Goal: Task Accomplishment & Management: Complete application form

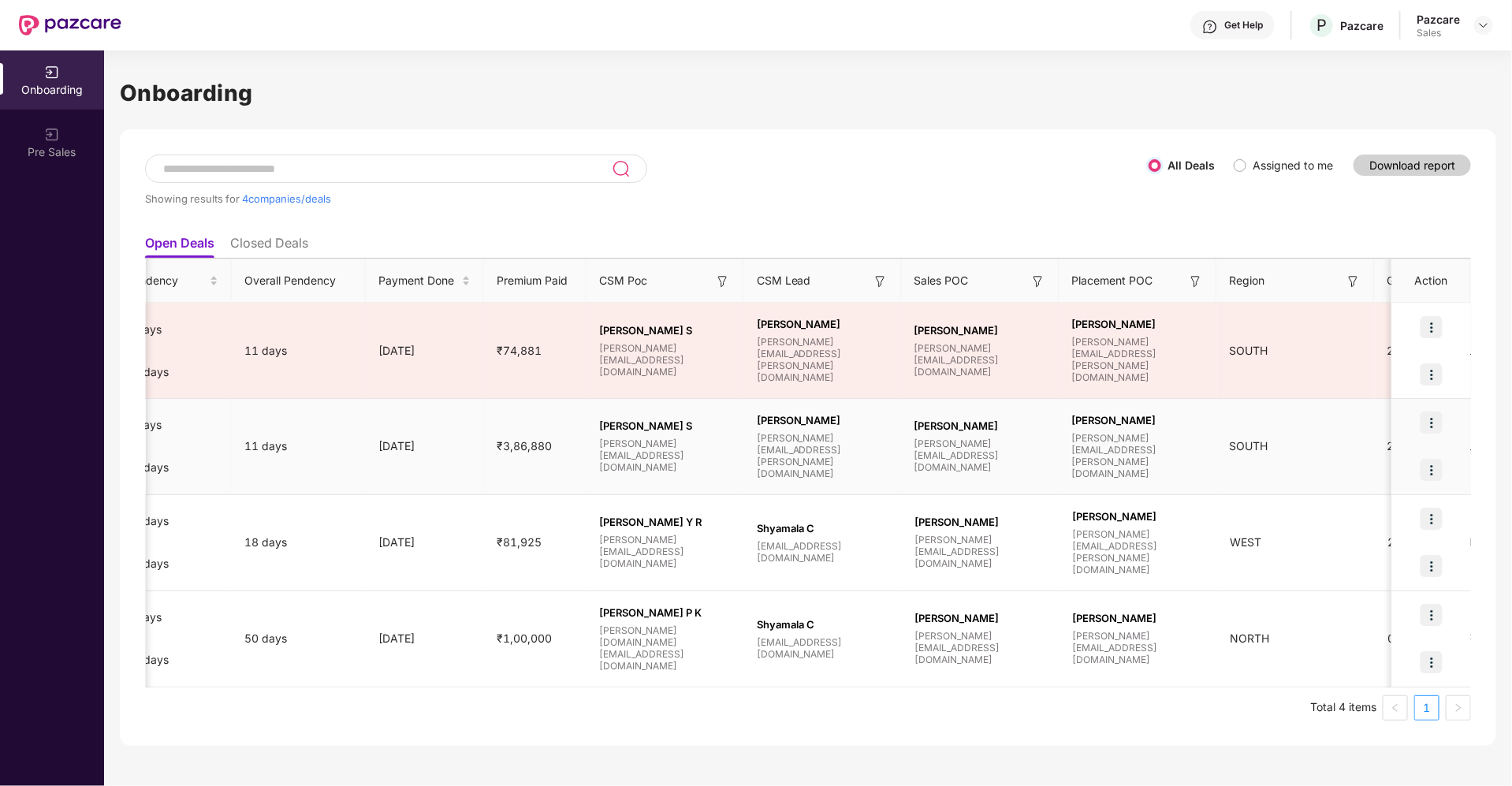
scroll to position [0, 1017]
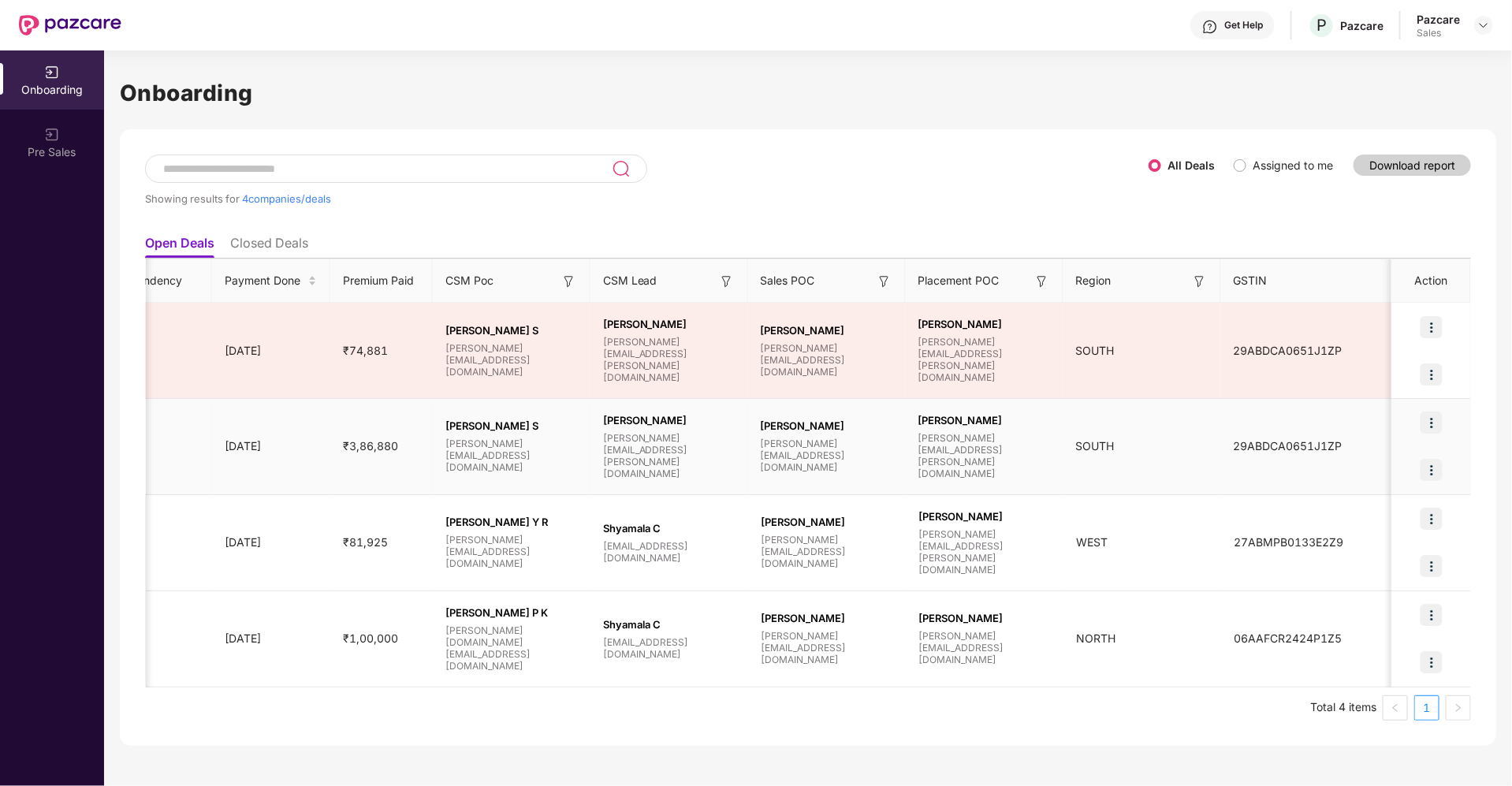
click at [1433, 467] on img at bounding box center [1432, 470] width 22 height 22
click at [1334, 506] on span "Upload Documents" at bounding box center [1358, 509] width 130 height 17
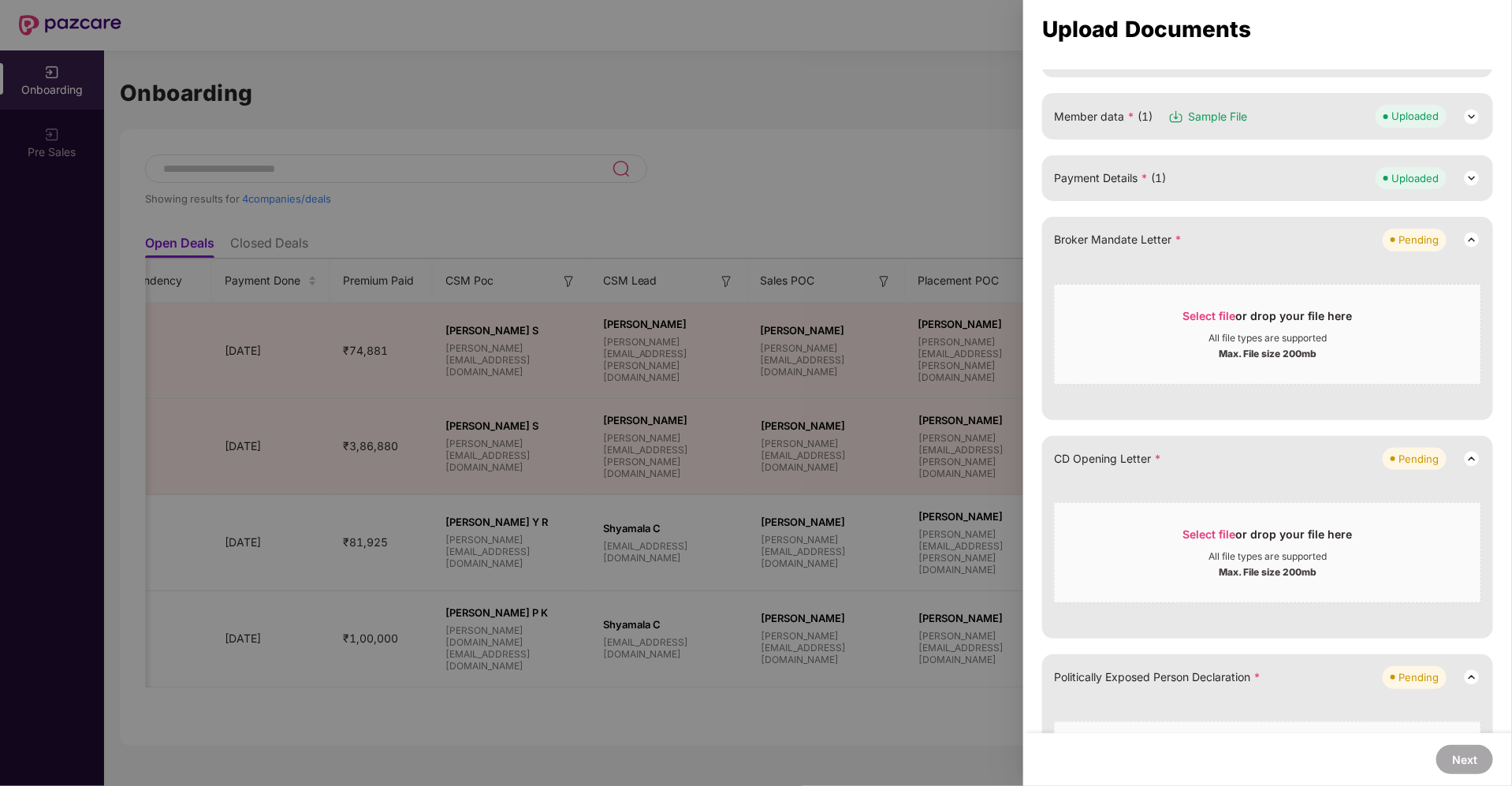
scroll to position [208, 0]
click at [1211, 522] on span "Select file or drop your file here All file types are supported Max. File size …" at bounding box center [1267, 552] width 425 height 76
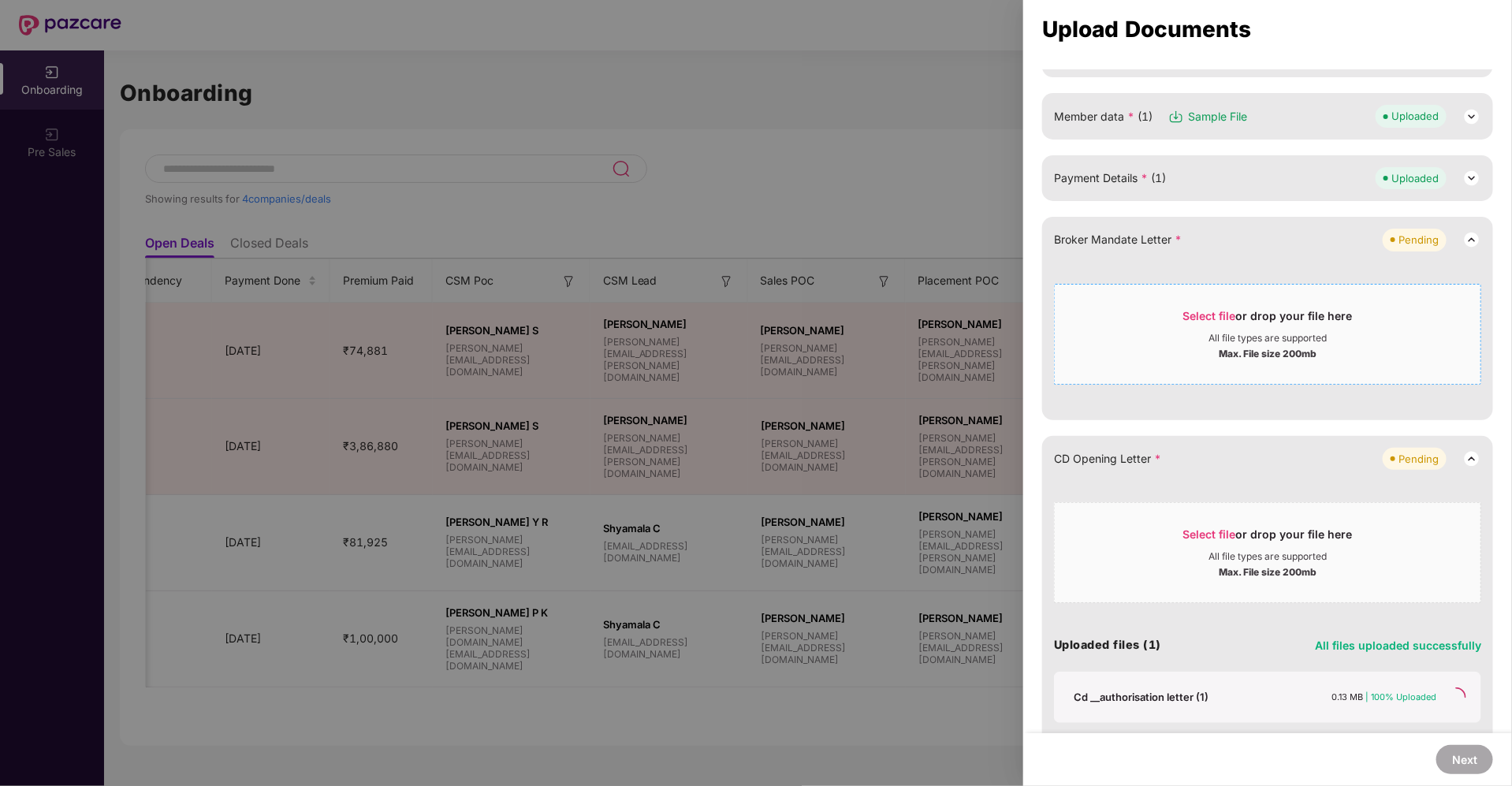
scroll to position [400, 0]
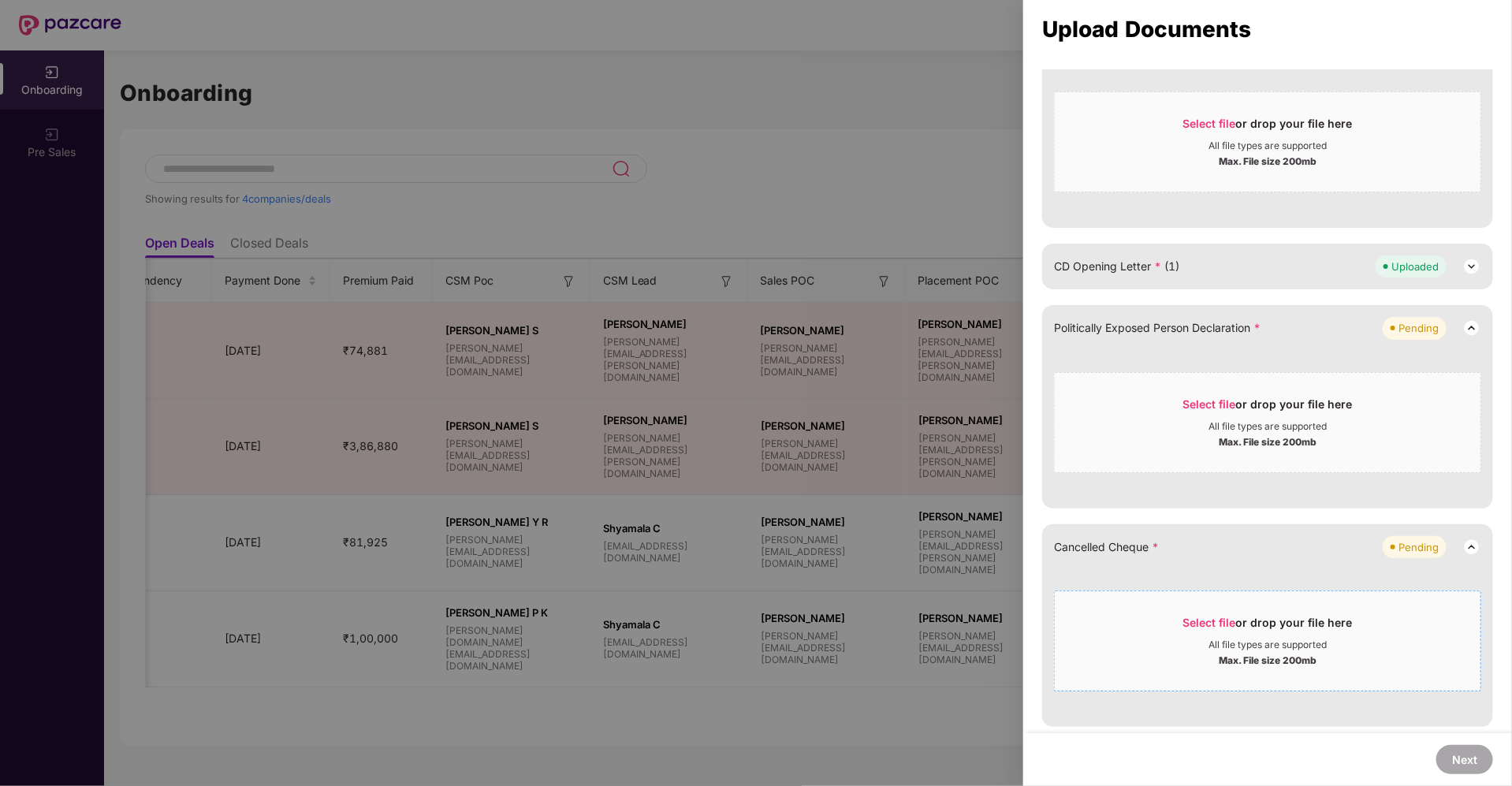
click at [1198, 615] on span "Select file" at bounding box center [1209, 622] width 53 height 14
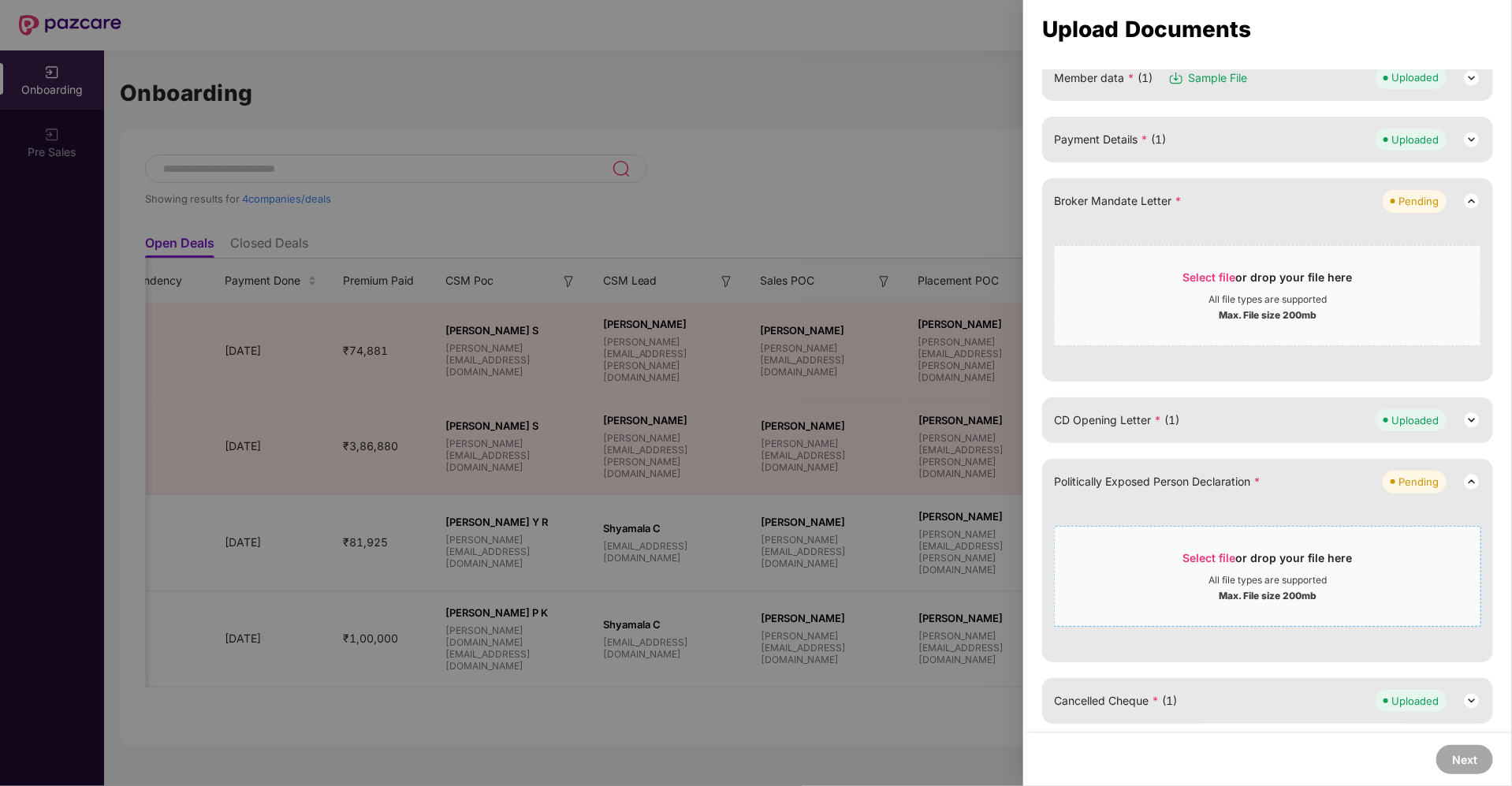
scroll to position [243, 0]
click at [1208, 554] on span "Select file" at bounding box center [1209, 561] width 53 height 14
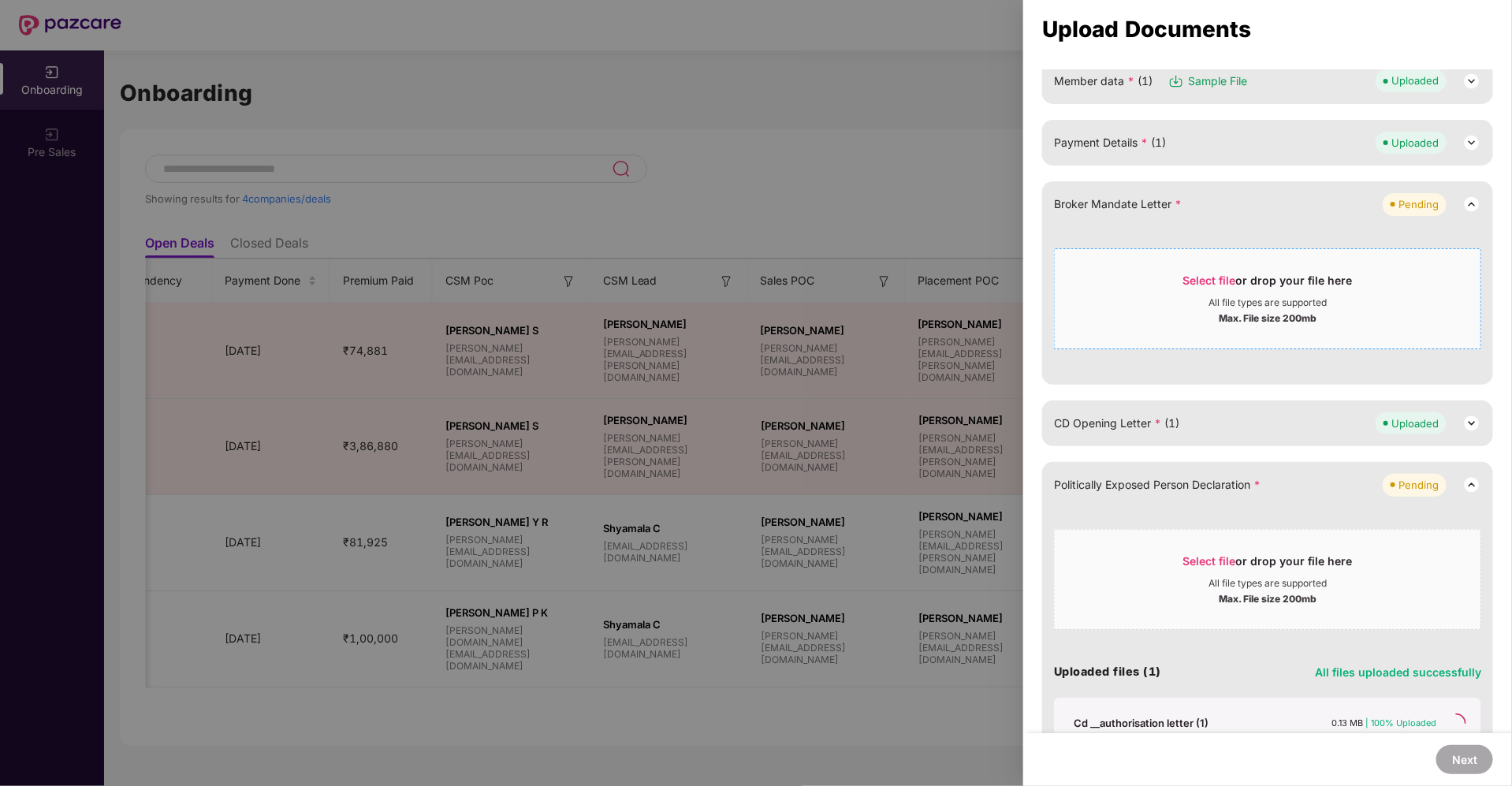
scroll to position [87, 0]
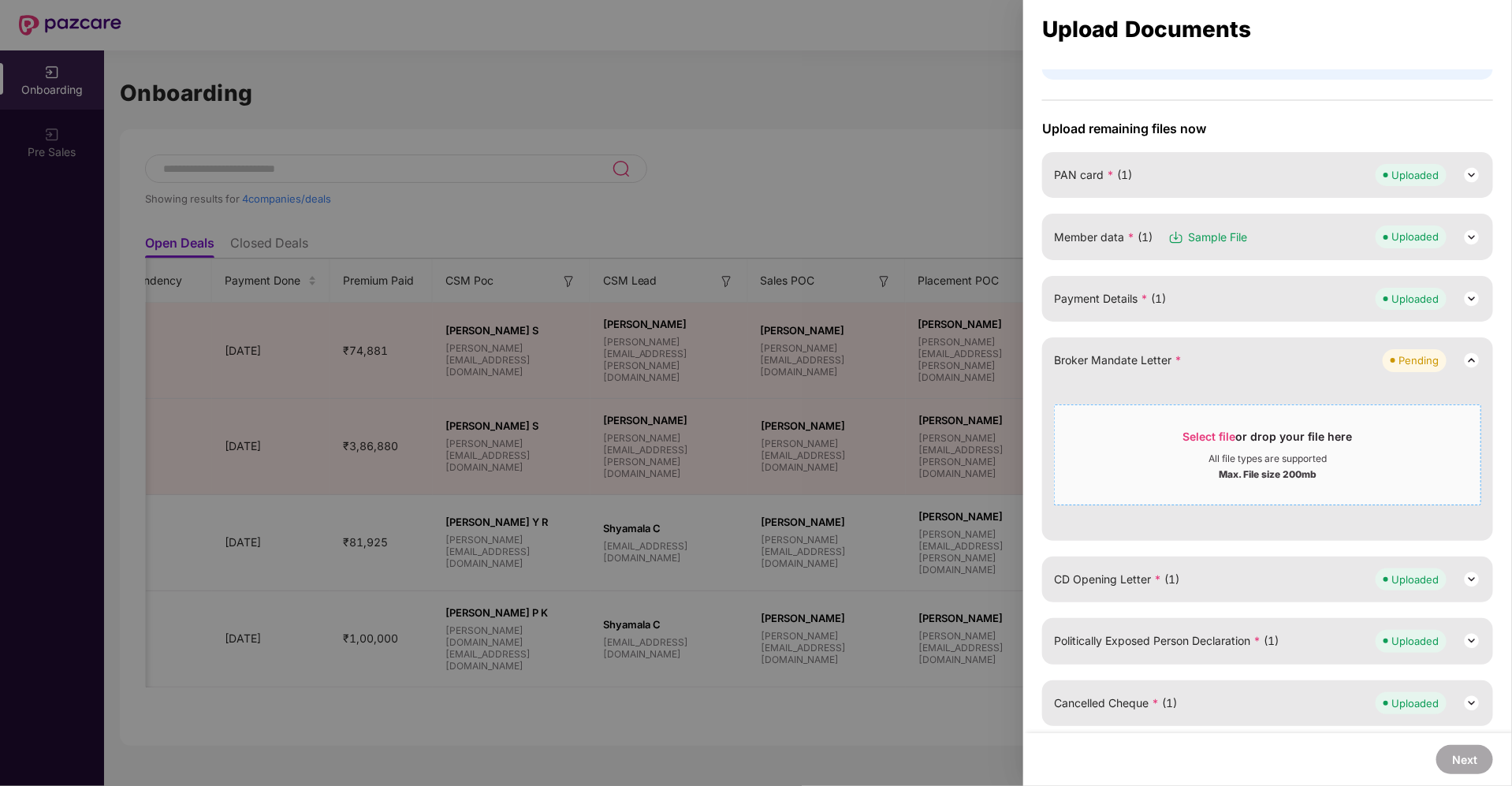
click at [1194, 431] on span "Select file" at bounding box center [1209, 437] width 53 height 14
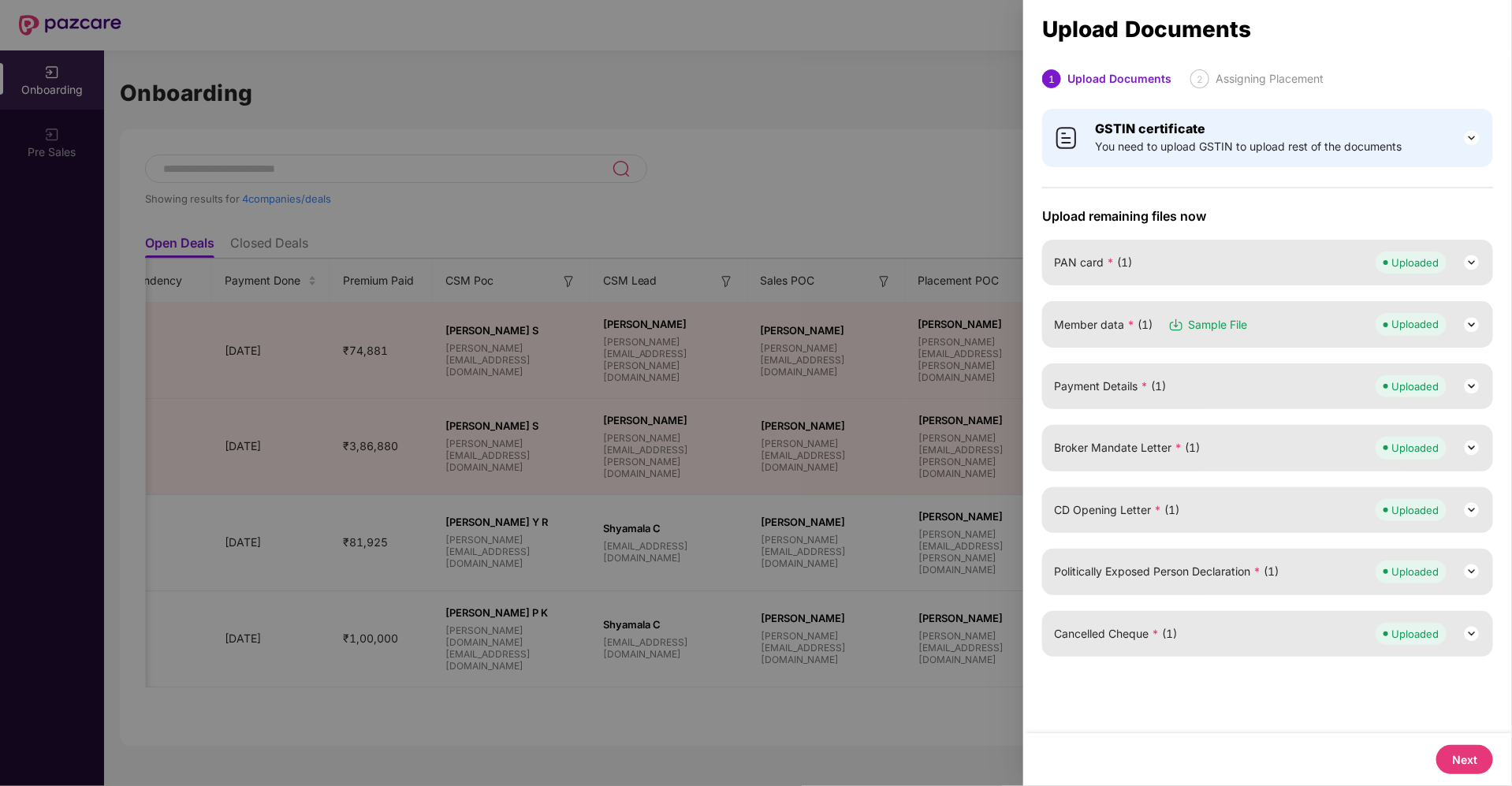
scroll to position [0, 0]
click at [1464, 757] on button "Next" at bounding box center [1465, 759] width 57 height 29
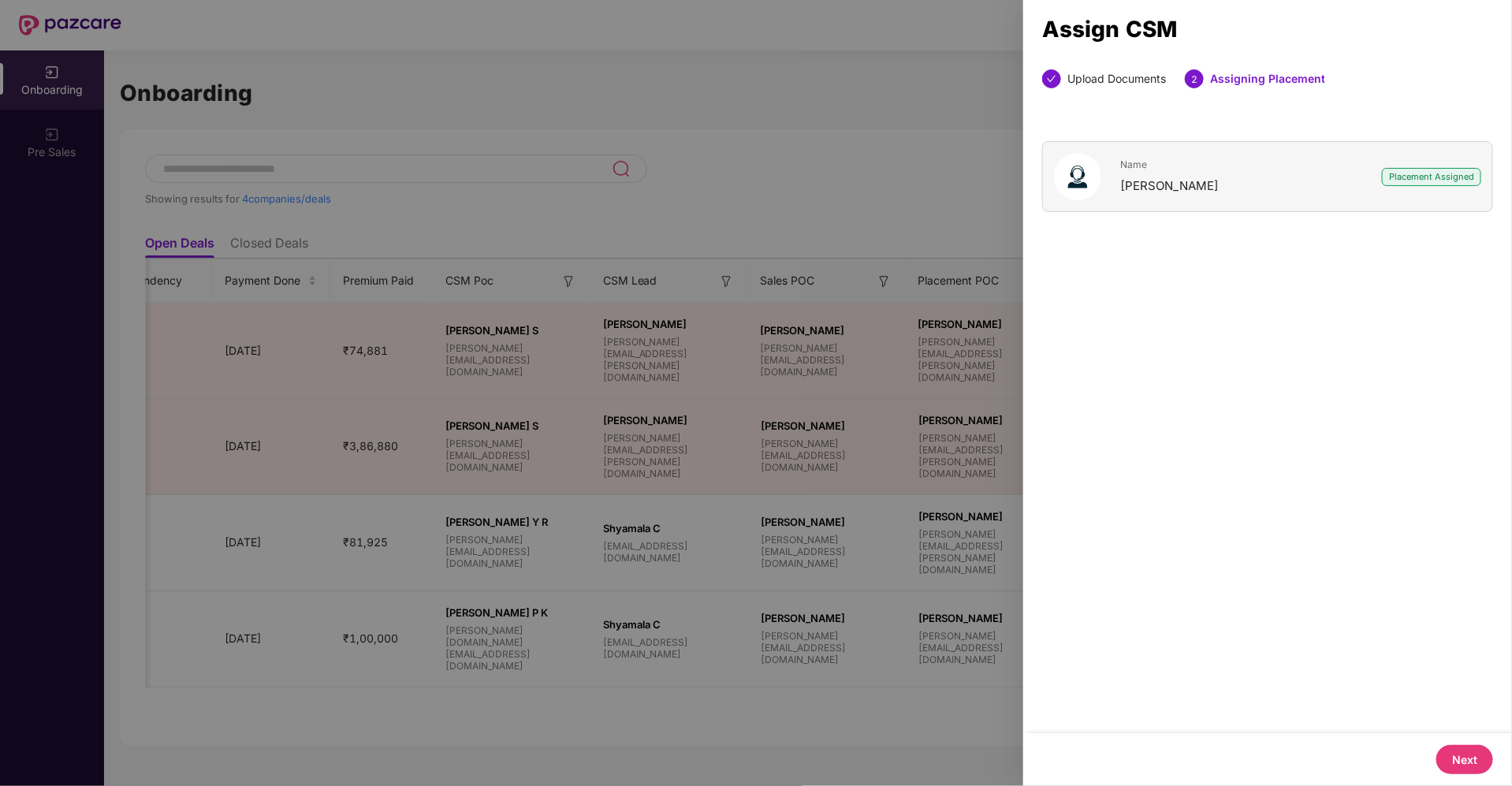
click at [1462, 754] on button "Next" at bounding box center [1465, 759] width 57 height 29
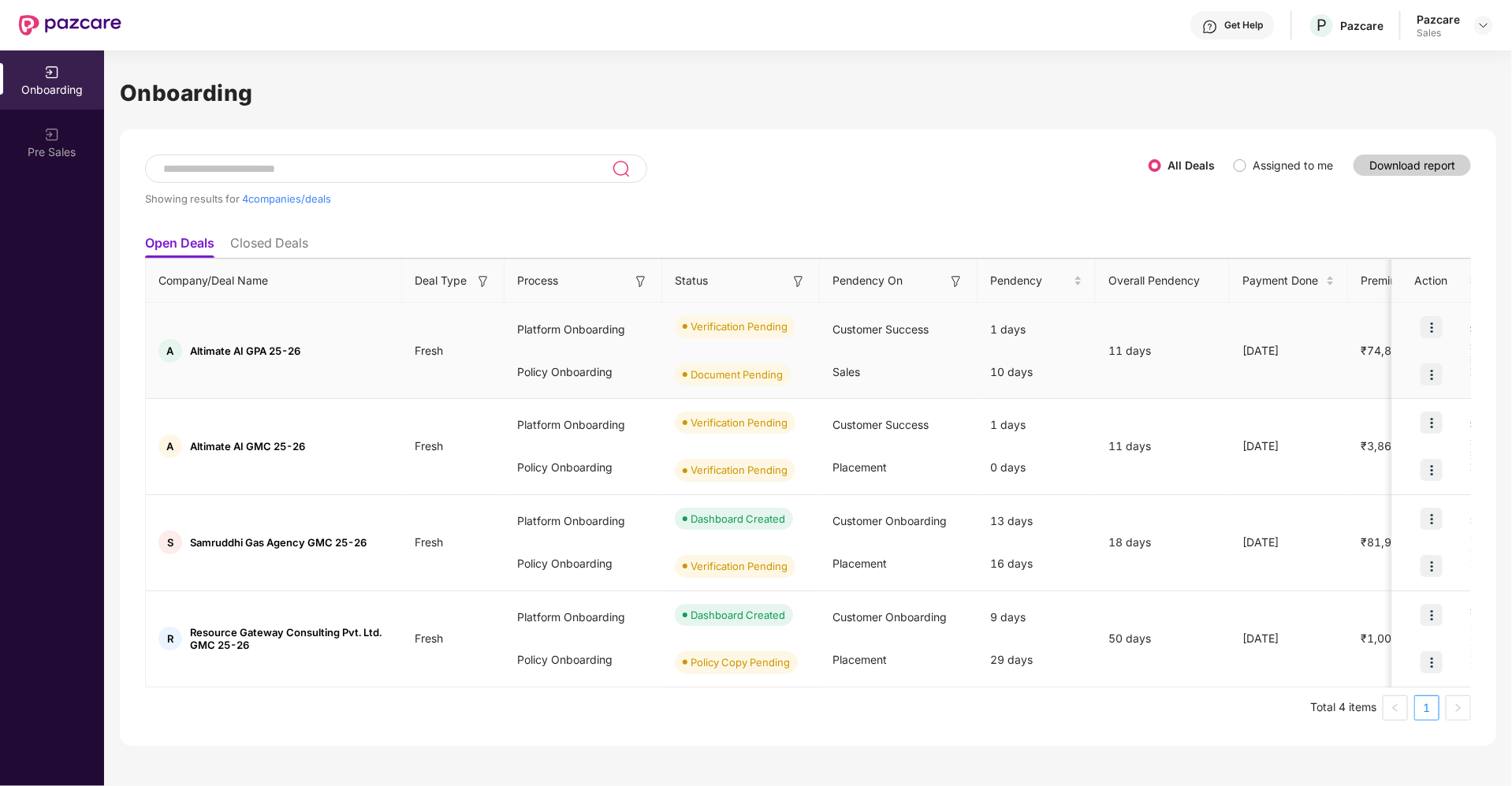
click at [1430, 370] on img at bounding box center [1432, 374] width 22 height 22
click at [1323, 418] on span "Upload Documents" at bounding box center [1358, 413] width 130 height 17
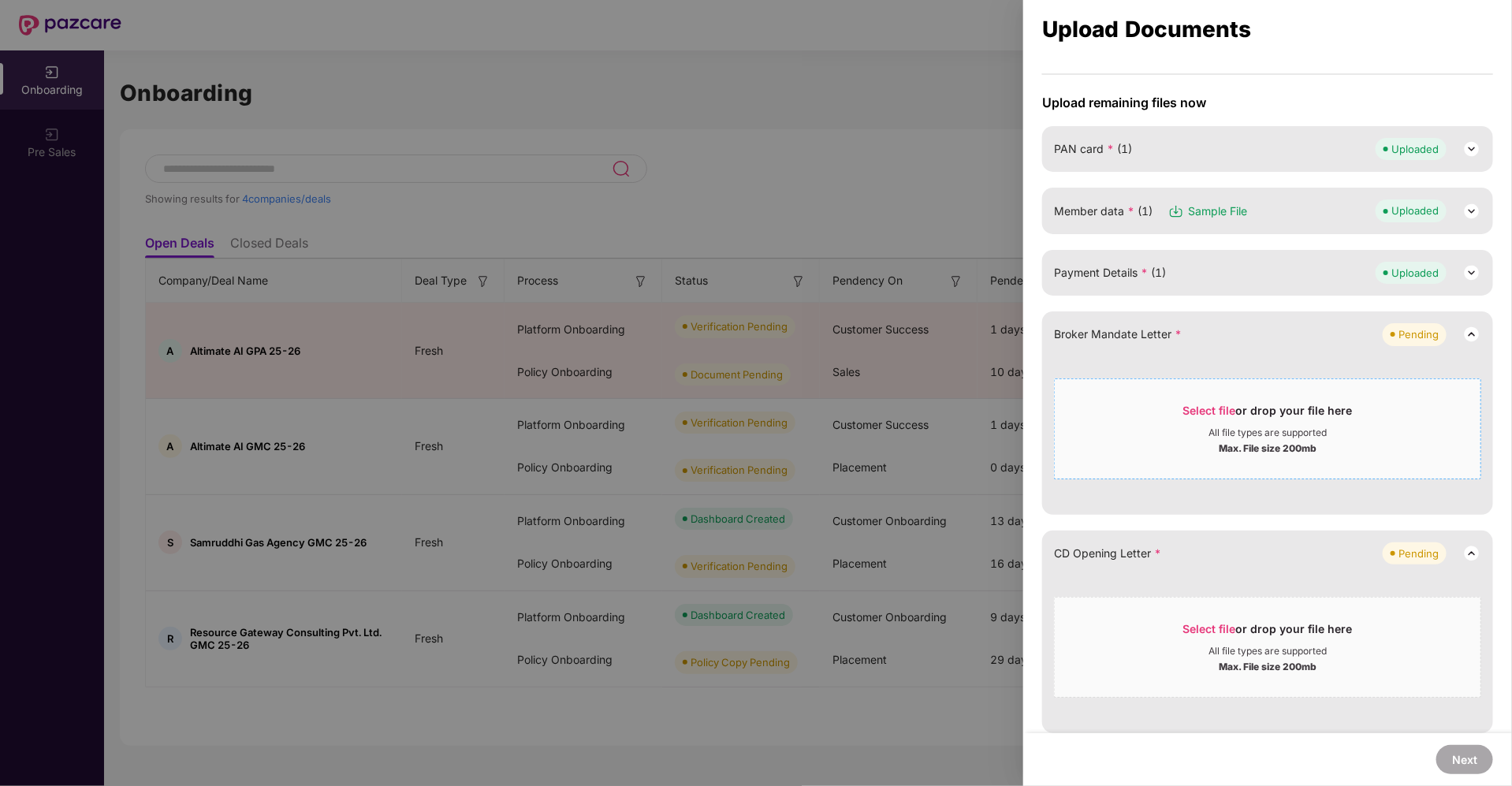
scroll to position [114, 0]
click at [1199, 403] on span "Select file" at bounding box center [1209, 410] width 53 height 14
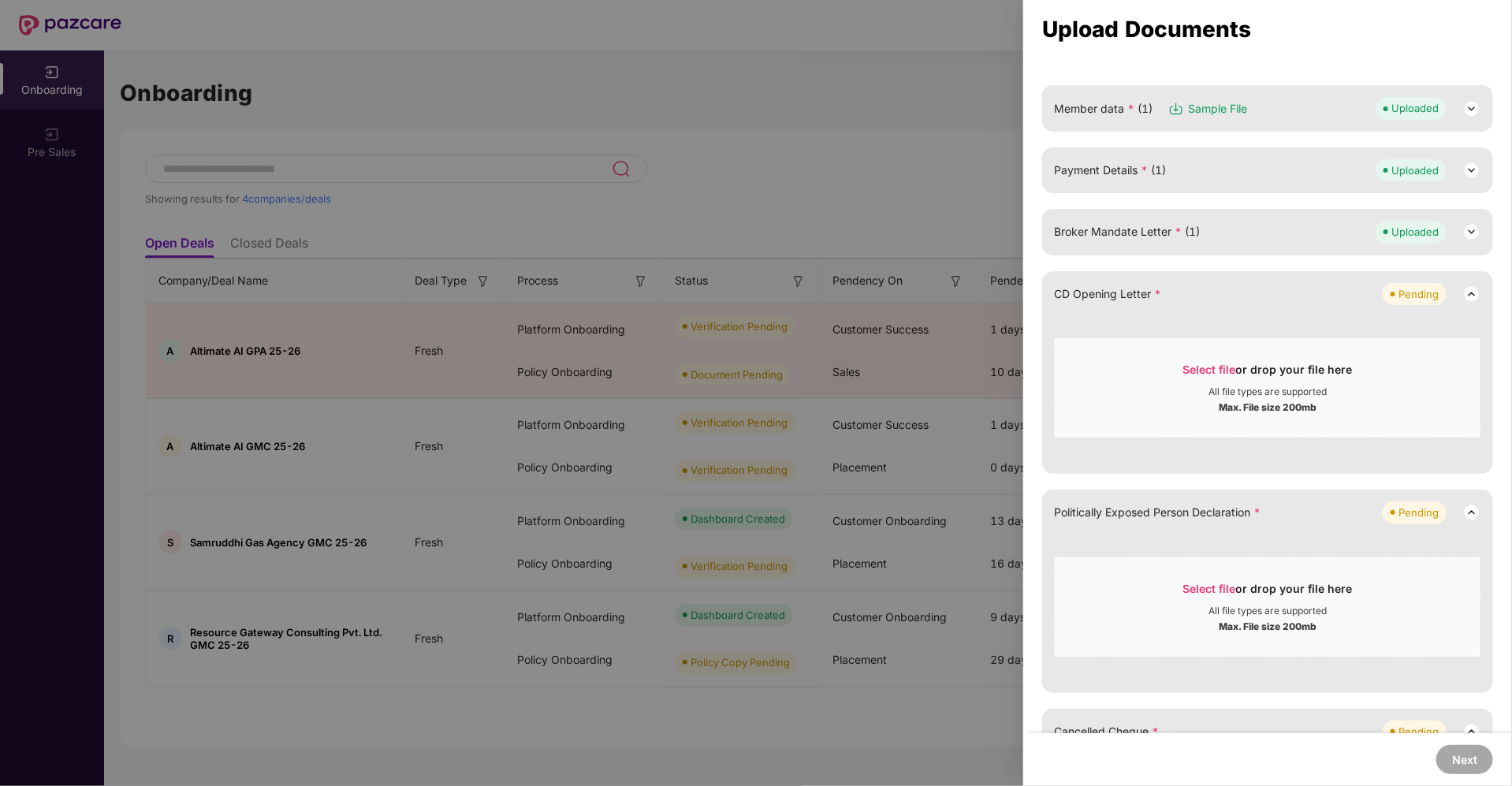
scroll to position [217, 0]
click at [1201, 368] on span "Select file" at bounding box center [1209, 368] width 53 height 14
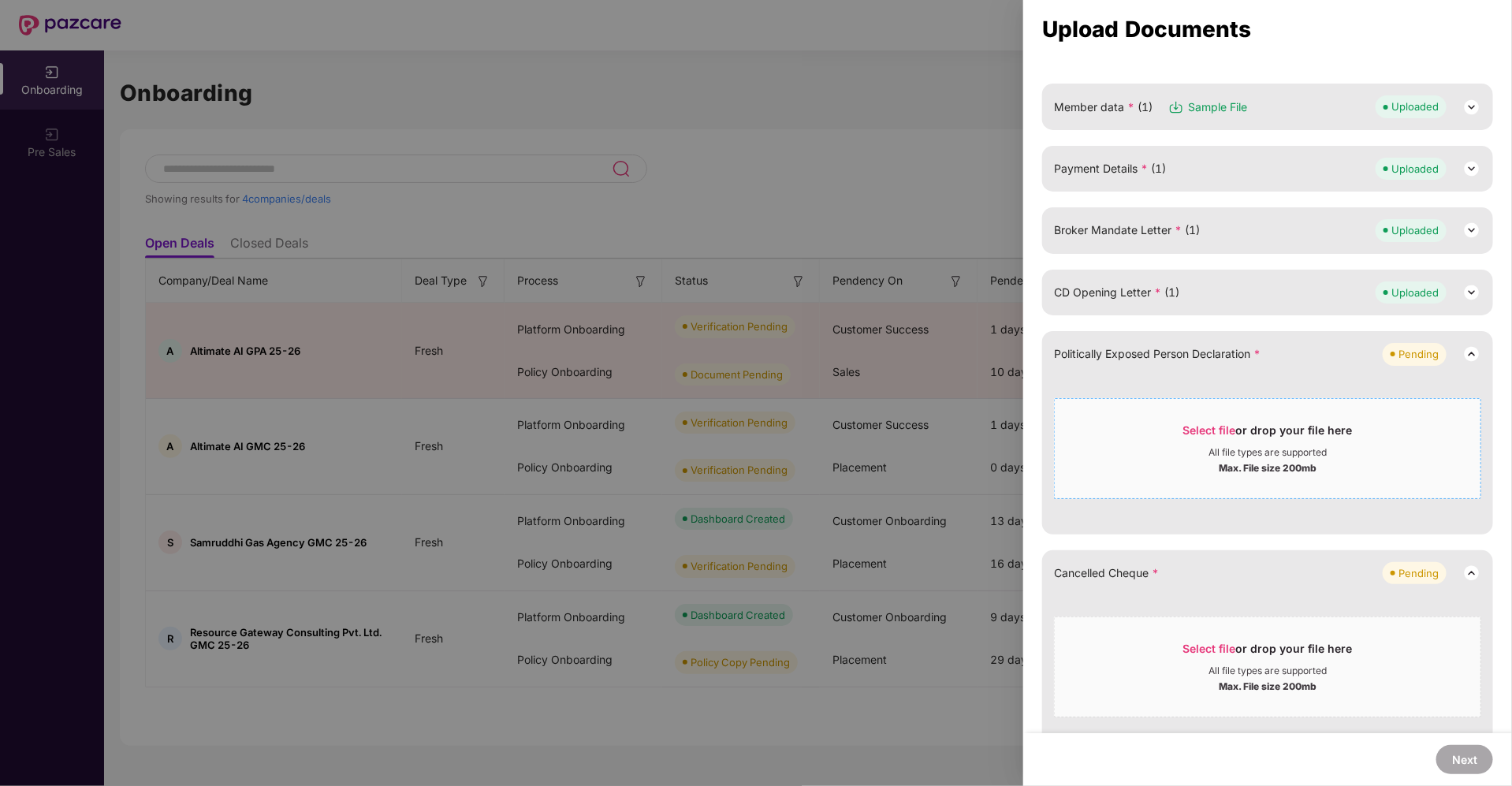
click at [1199, 423] on span "Select file" at bounding box center [1209, 430] width 53 height 14
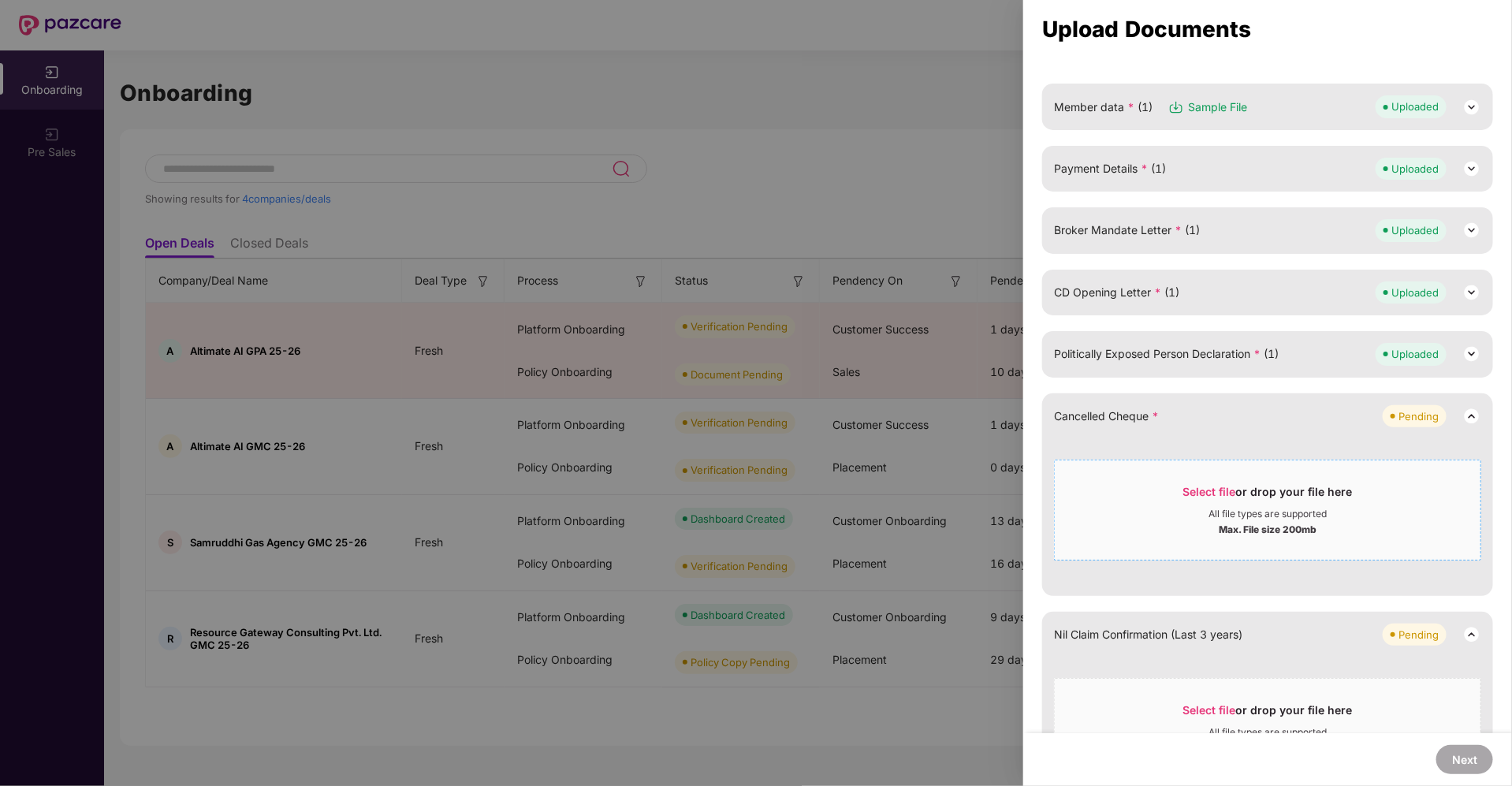
click at [1194, 485] on span "Select file" at bounding box center [1209, 492] width 53 height 14
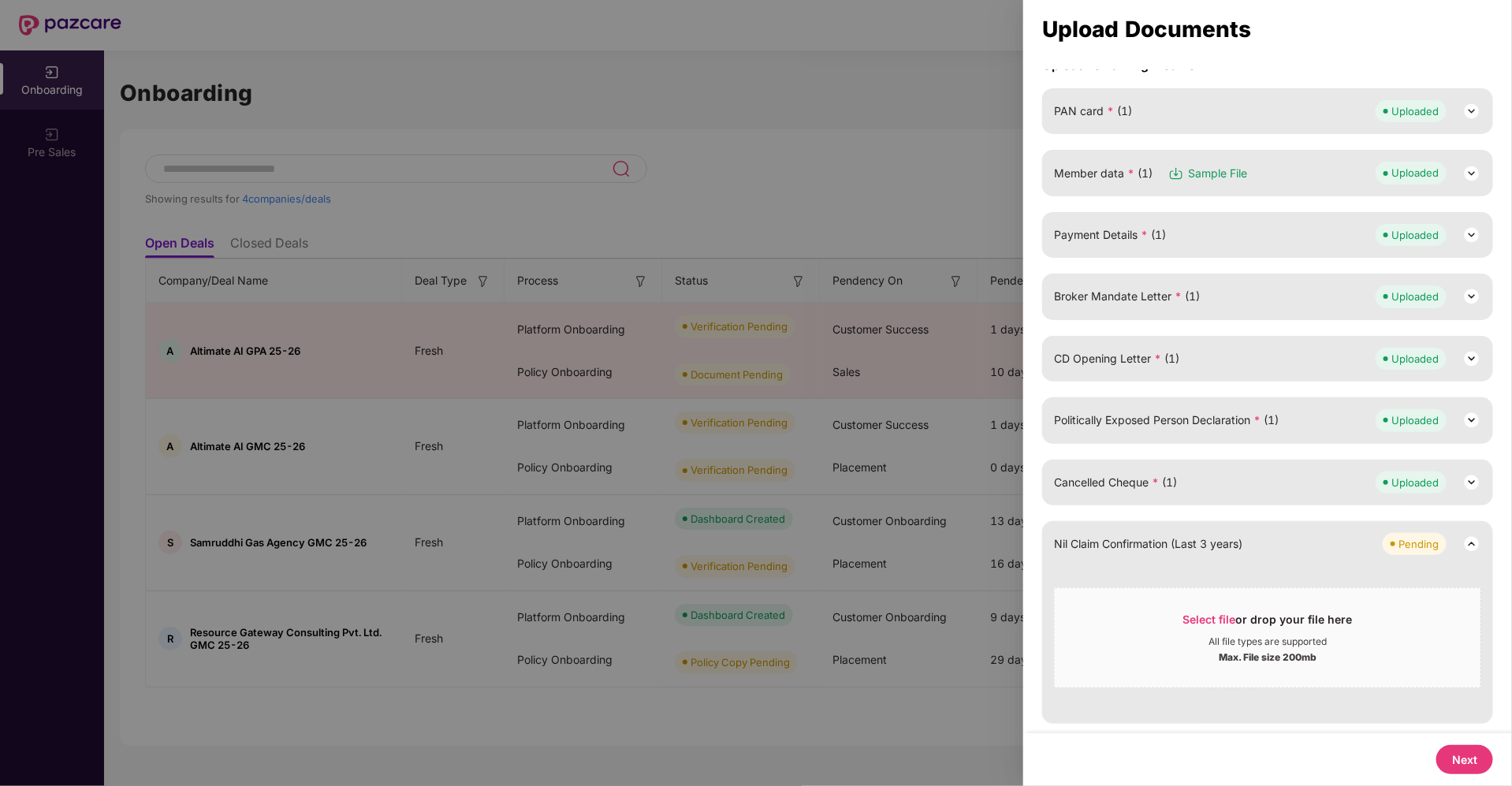
scroll to position [149, 0]
click at [1456, 765] on button "Next" at bounding box center [1465, 759] width 57 height 29
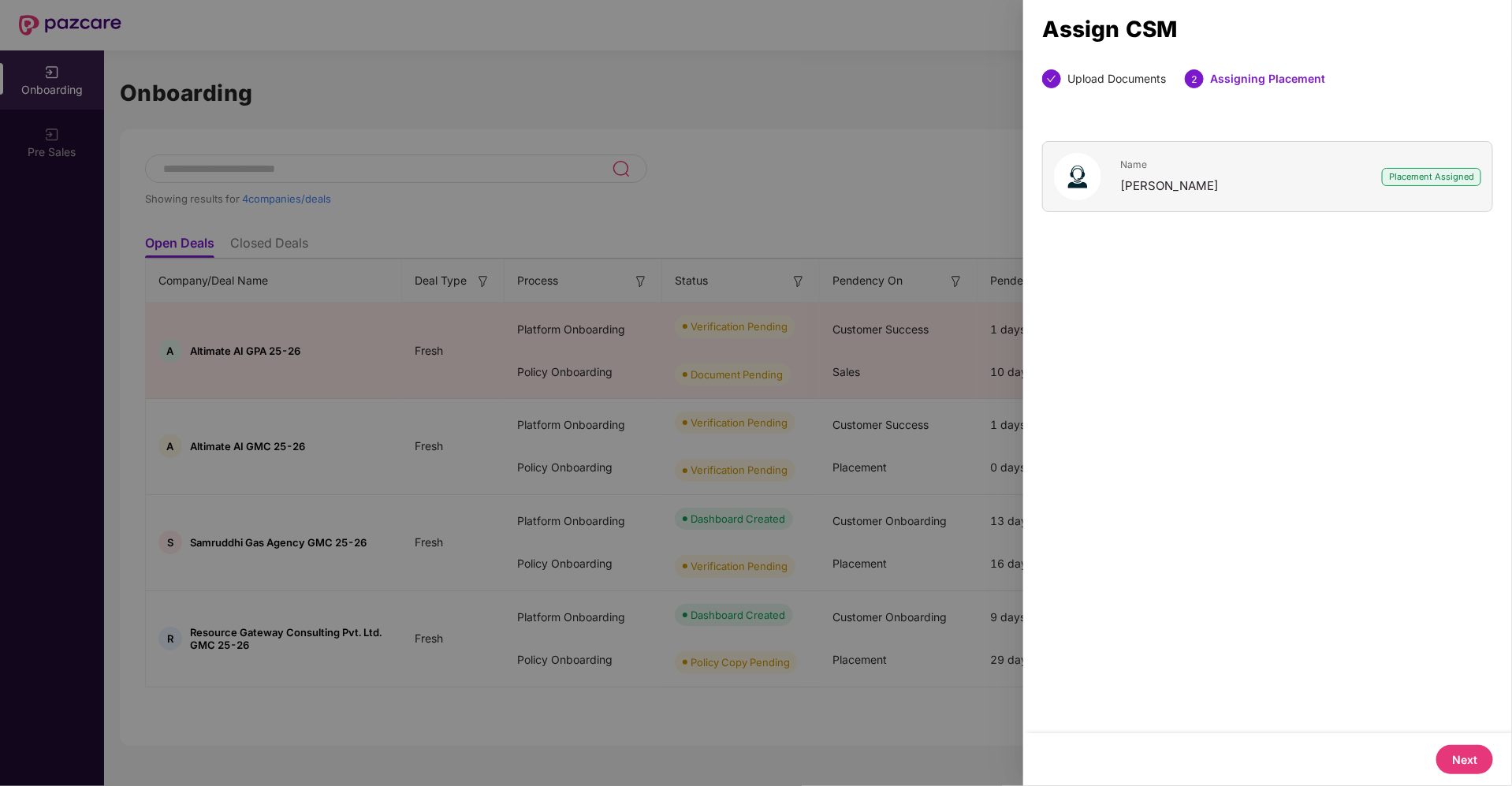
scroll to position [0, 0]
click at [1472, 758] on button "Next" at bounding box center [1465, 759] width 57 height 29
